Goal: Information Seeking & Learning: Learn about a topic

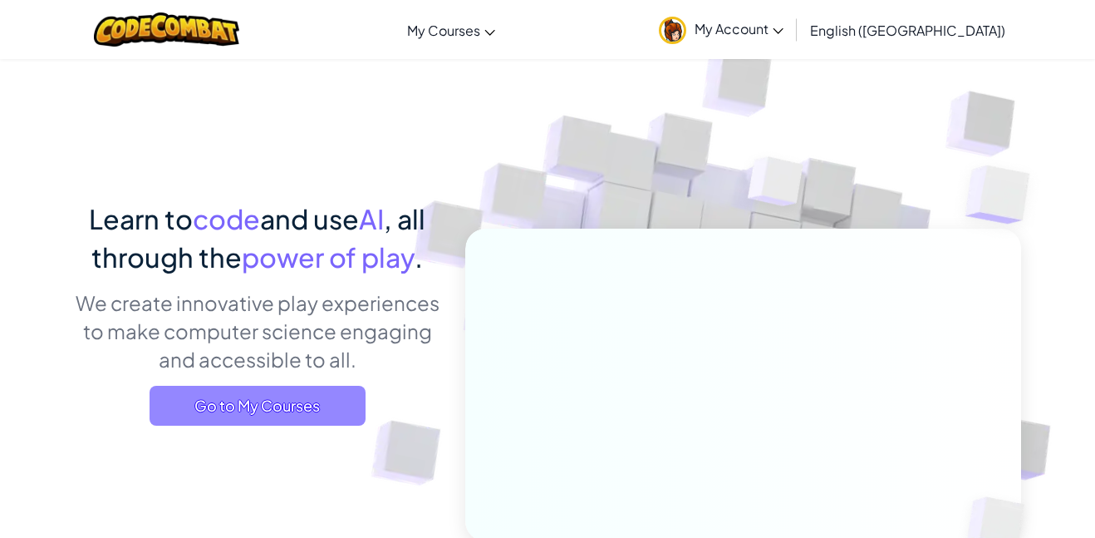
click at [317, 401] on span "Go to My Courses" at bounding box center [258, 406] width 216 height 40
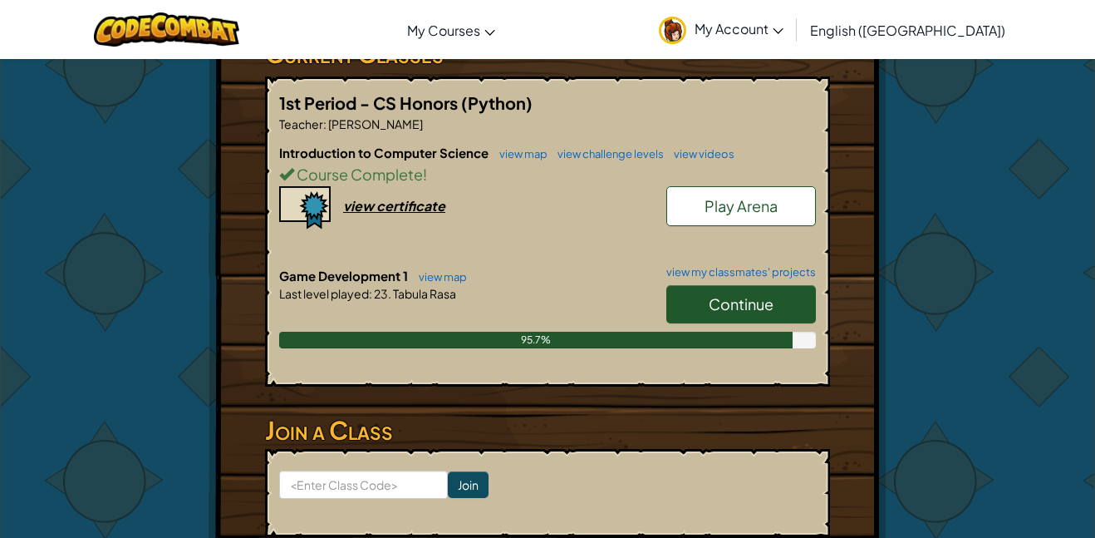
scroll to position [308, 0]
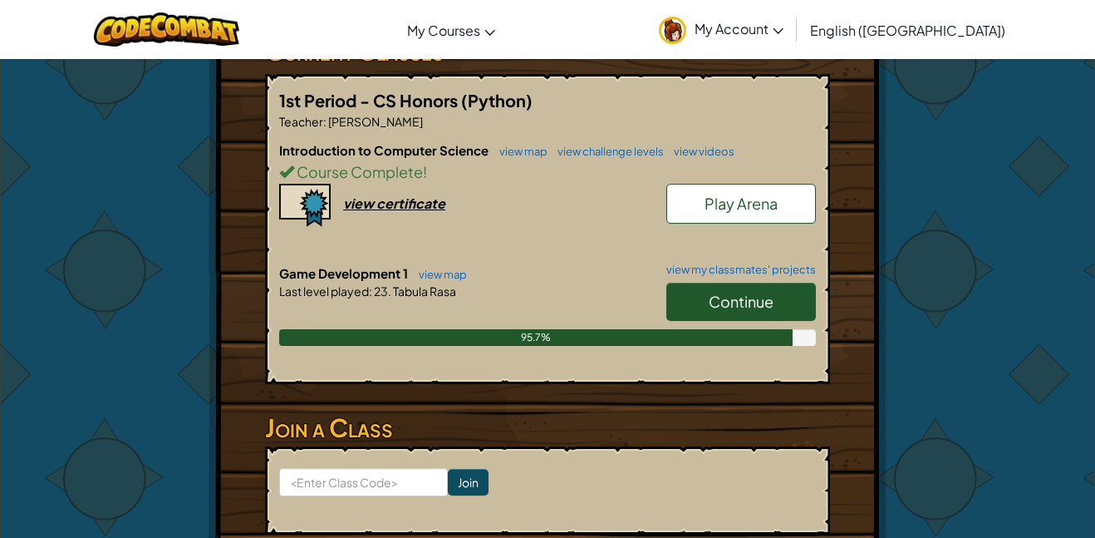
click at [701, 293] on link "Continue" at bounding box center [742, 302] width 150 height 38
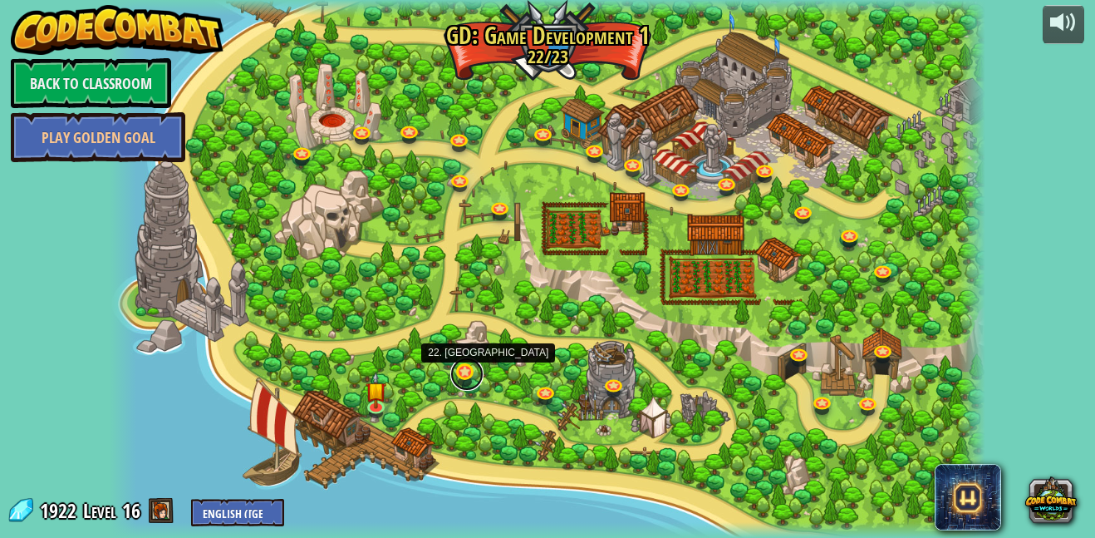
click at [470, 377] on link at bounding box center [466, 373] width 33 height 33
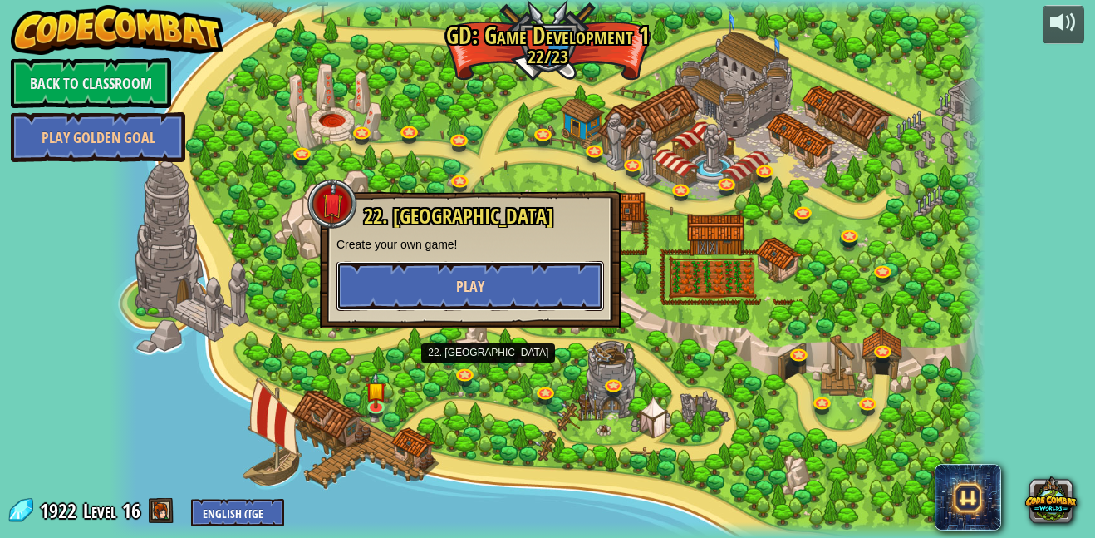
click at [479, 287] on span "Play" at bounding box center [470, 286] width 28 height 21
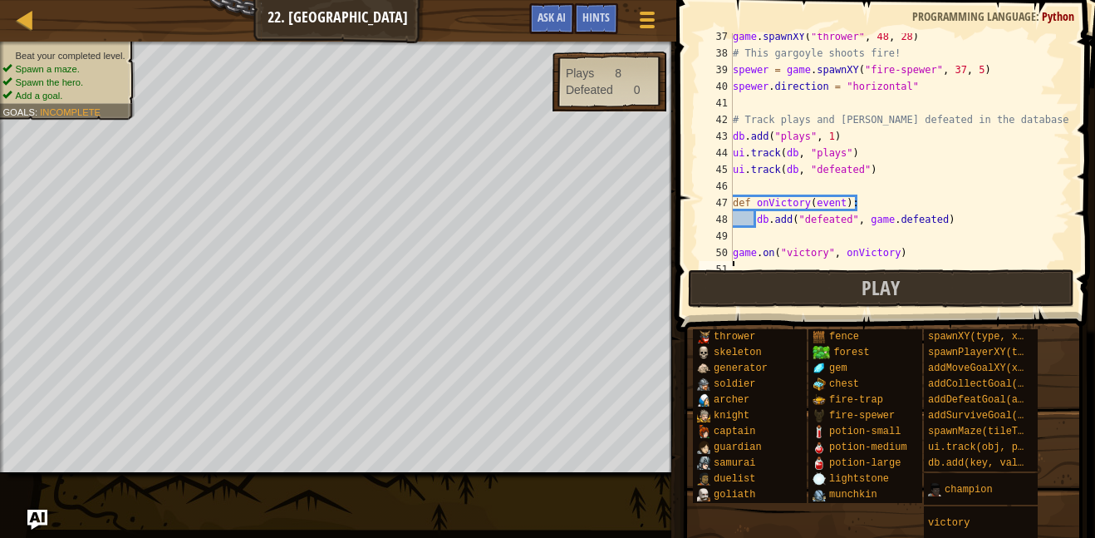
scroll to position [615, 0]
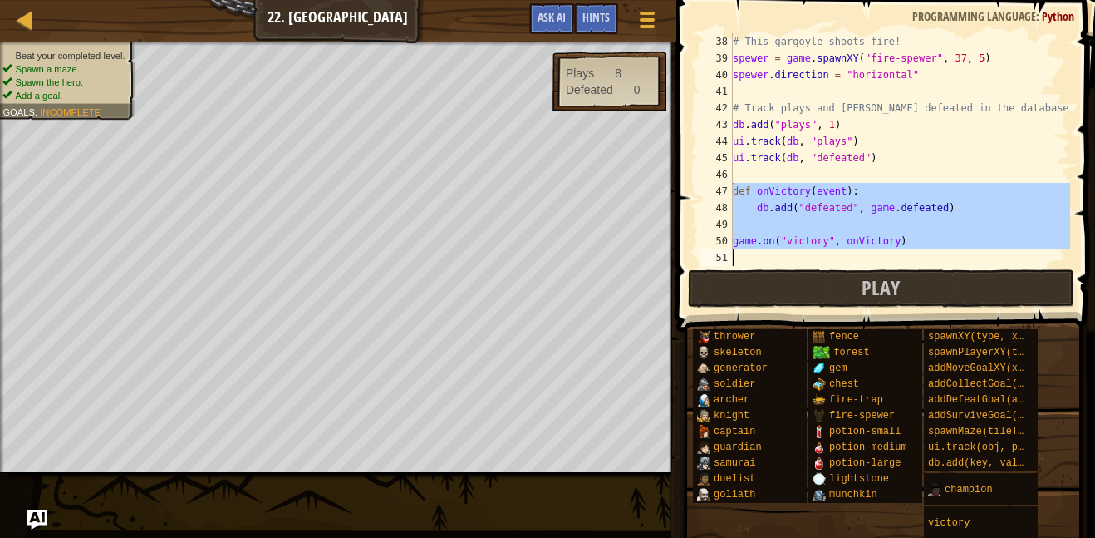
drag, startPoint x: 732, startPoint y: 188, endPoint x: 888, endPoint y: 241, distance: 165.1
click at [888, 241] on div "38 39 40 41 42 43 44 45 46 47 48 49 50 51 # This gargoyle shoots fire! spewer =…" at bounding box center [883, 149] width 374 height 233
click at [770, 233] on div "# This gargoyle shoots fire! spewer = game . spawnXY ( "fire-spewer" , 37 , 5 )…" at bounding box center [900, 149] width 341 height 233
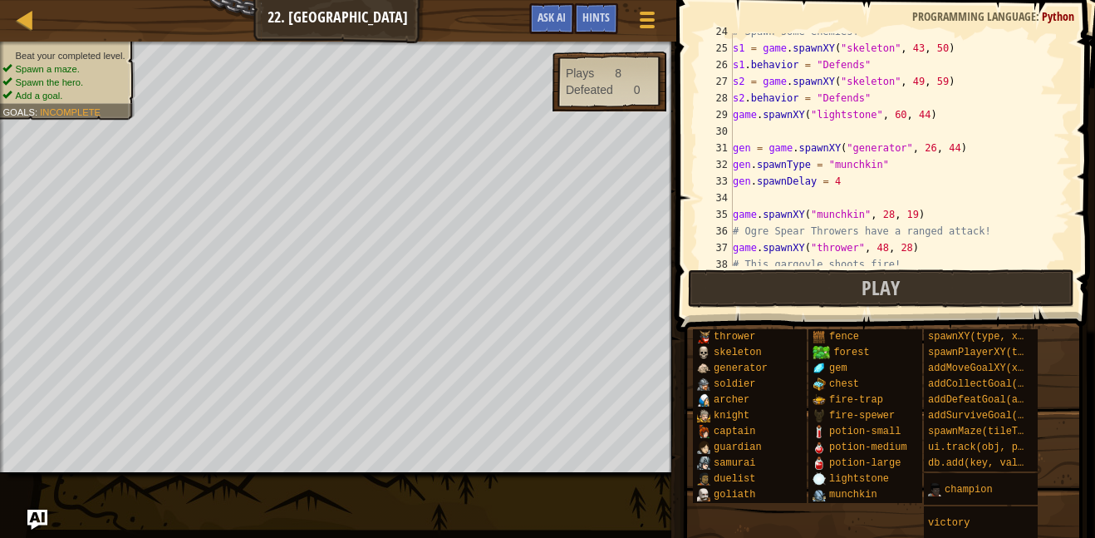
scroll to position [393, 0]
click at [780, 169] on div "# Spawn some enemies! s1 = game . spawnXY ( "skeleton" , 43 , 50 ) s1 . behavio…" at bounding box center [900, 156] width 341 height 266
click at [780, 169] on div "# Spawn some enemies! s1 = game . spawnXY ( "skeleton" , 43 , 50 ) s1 . behavio…" at bounding box center [900, 149] width 341 height 233
click at [780, 169] on div "# Spawn some enemies! s1 = game . spawnXY ( "skeleton" , 43 , 50 ) s1 . behavio…" at bounding box center [900, 156] width 341 height 266
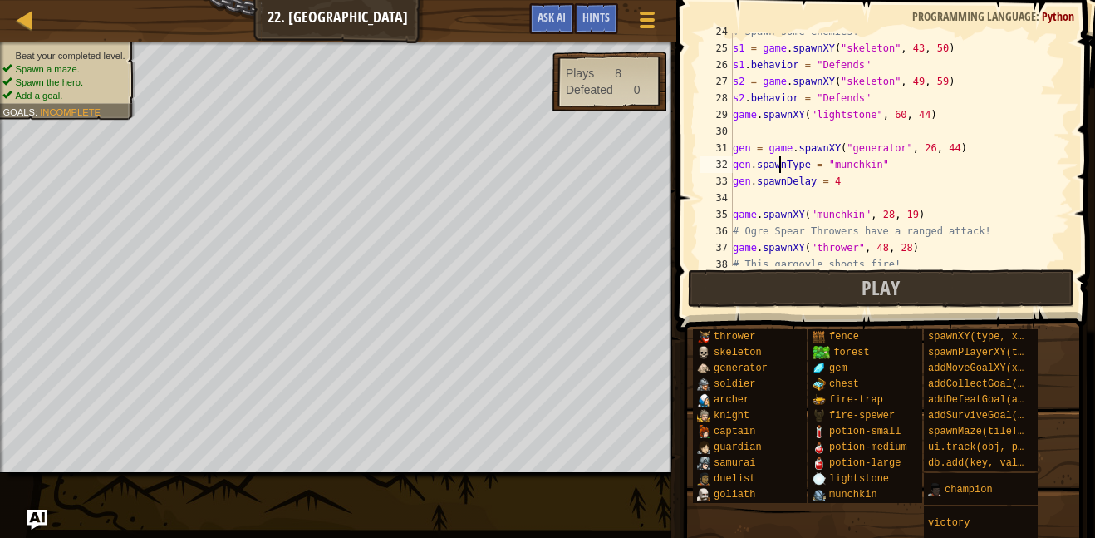
click at [780, 169] on div "# Spawn some enemies! s1 = game . spawnXY ( "skeleton" , 43 , 50 ) s1 . behavio…" at bounding box center [900, 156] width 341 height 266
type textarea "gen.spawnType = "munchkin" gen.spawnDelay = 4"
